Goal: Task Accomplishment & Management: Manage account settings

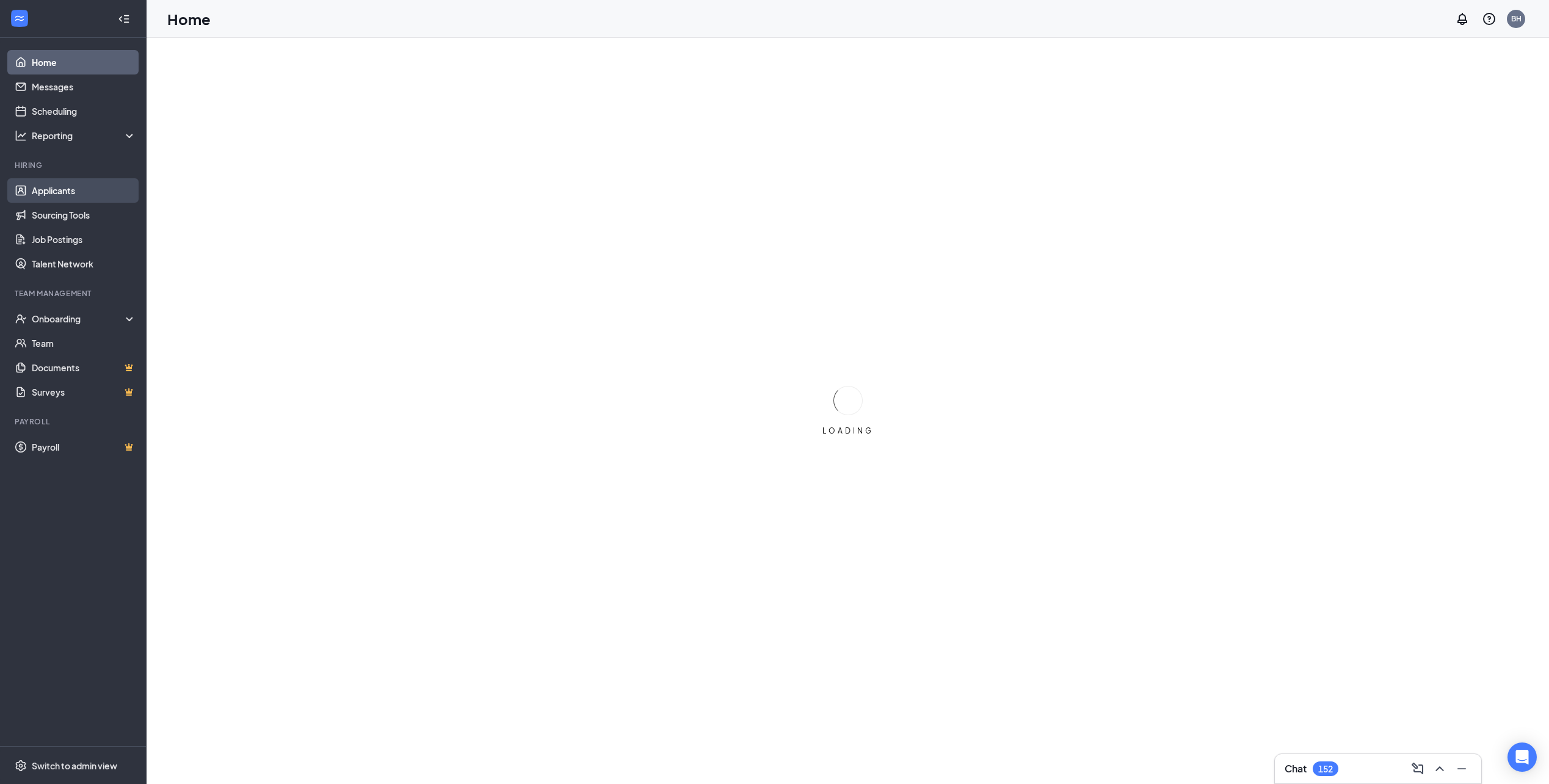
click at [43, 192] on link "Applicants" at bounding box center [84, 190] width 104 height 24
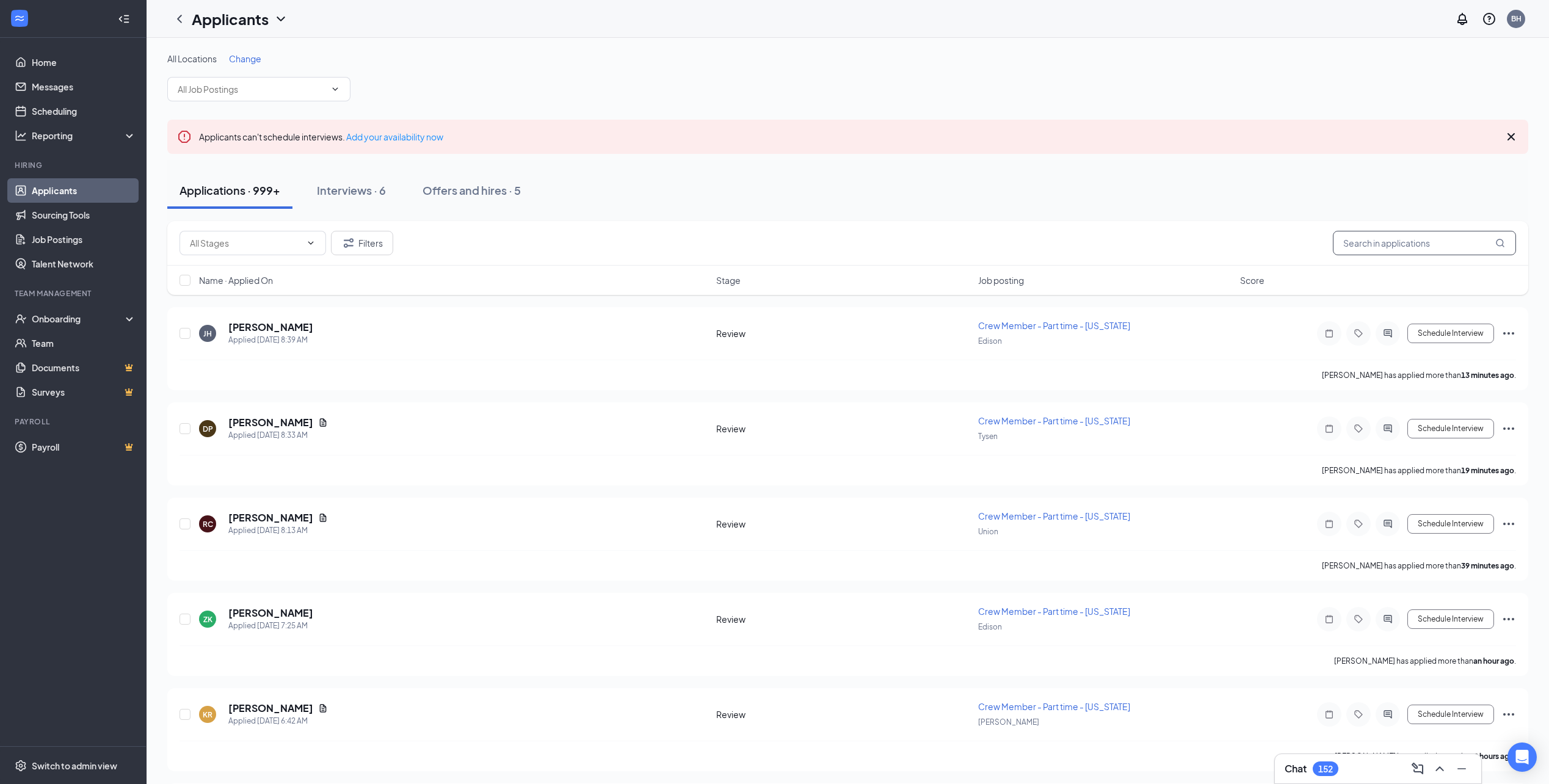
click at [1405, 243] on input "text" at bounding box center [1424, 243] width 183 height 24
type input "Widline"
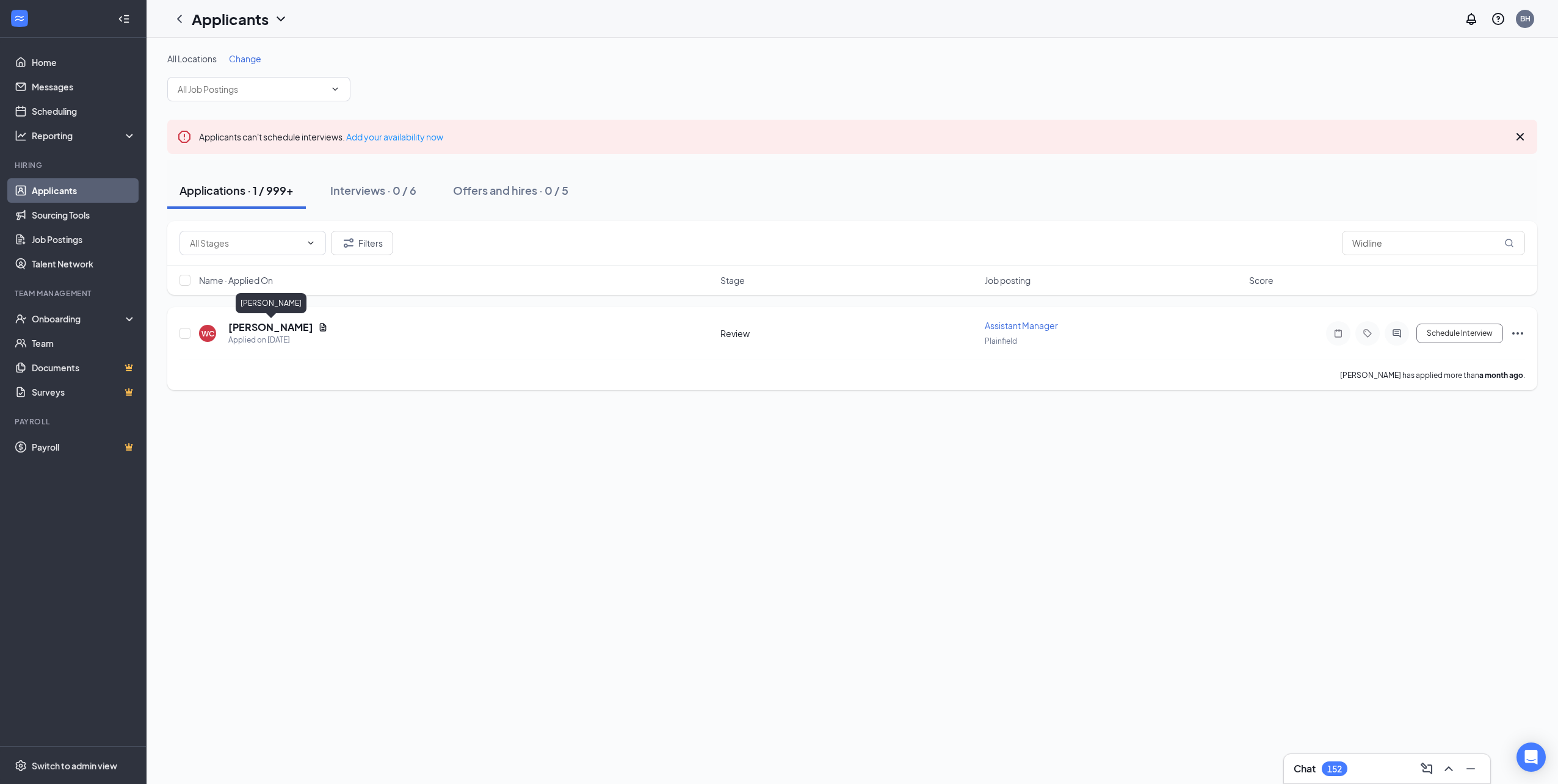
click at [305, 325] on h5 "[PERSON_NAME]" at bounding box center [271, 327] width 85 height 13
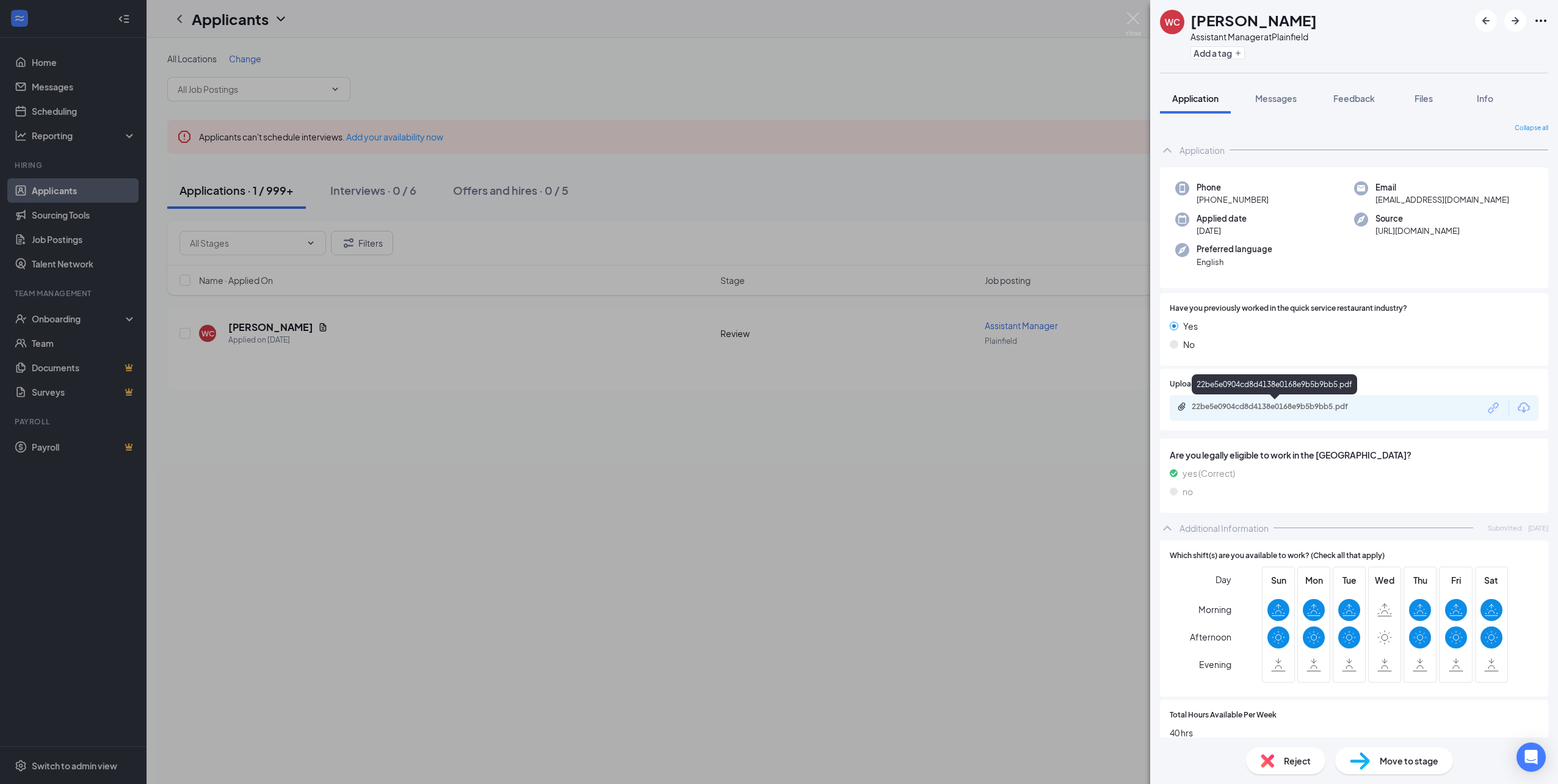
click at [1287, 403] on div "22be5e0904cd8d4138e0168e9b5b9bb5.pdf" at bounding box center [1277, 407] width 171 height 9
click at [920, 392] on div "[PERSON_NAME] Assistant Manager at [GEOGRAPHIC_DATA] Add a tag Application Mess…" at bounding box center [779, 392] width 1558 height 784
